Goal: Navigation & Orientation: Find specific page/section

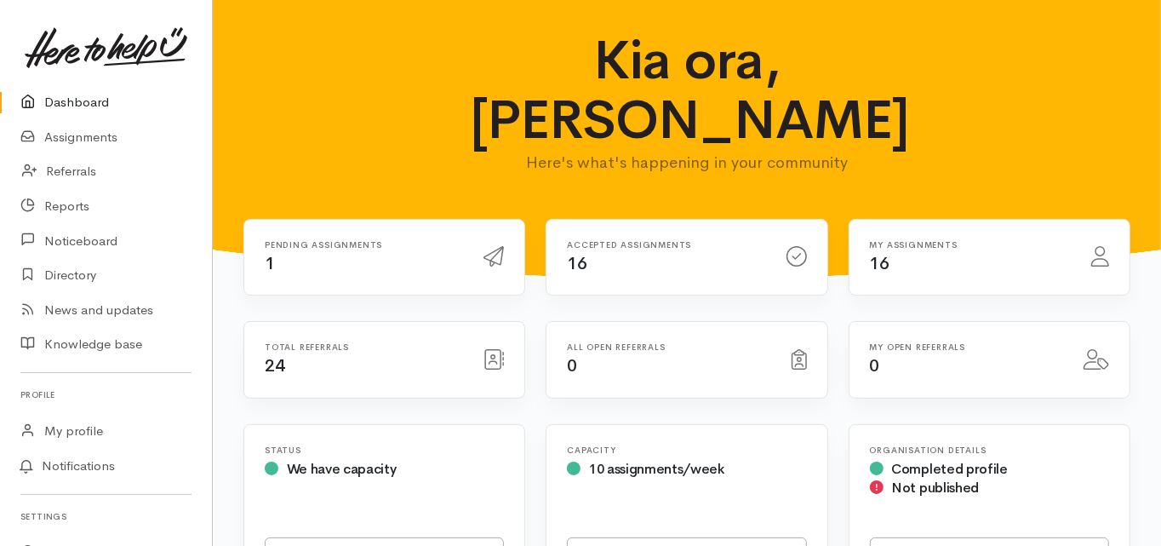
click at [86, 104] on link "Dashboard" at bounding box center [106, 102] width 212 height 35
click at [78, 100] on link "Dashboard" at bounding box center [106, 102] width 212 height 35
click at [529, 321] on div "Total referrals 24" at bounding box center [384, 370] width 302 height 98
click at [89, 100] on link "Dashboard" at bounding box center [106, 102] width 212 height 35
click at [79, 96] on link "Dashboard" at bounding box center [106, 102] width 212 height 35
